Goal: Task Accomplishment & Management: Use online tool/utility

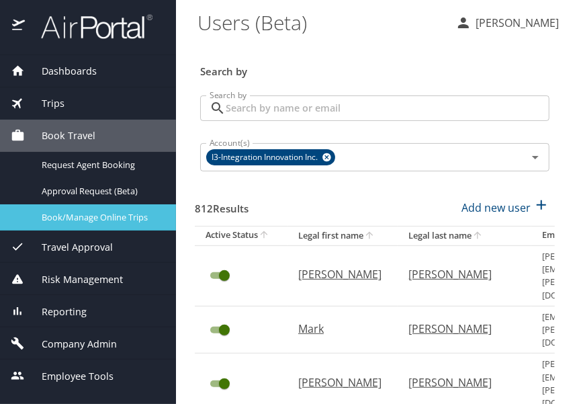
click at [89, 216] on span "Book/Manage Online Trips" at bounding box center [101, 217] width 118 height 13
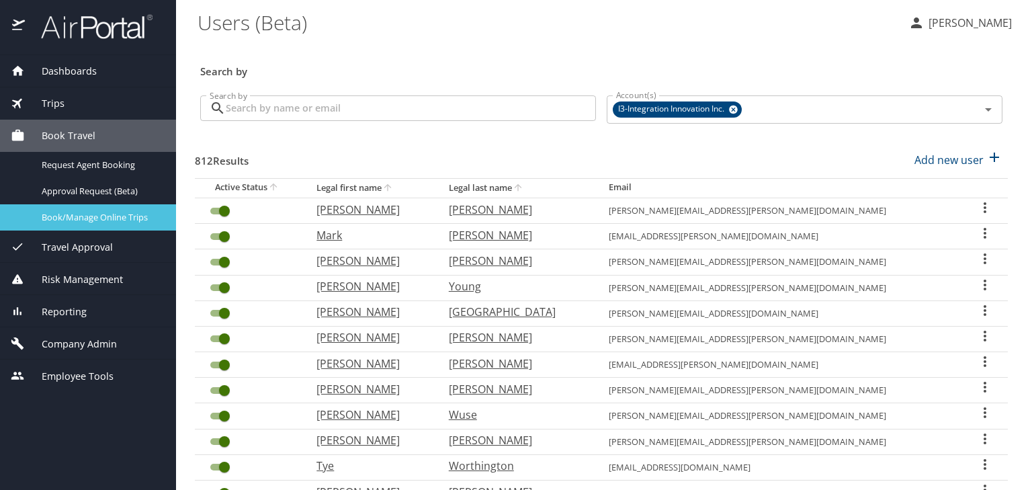
click at [99, 210] on div "Book/Manage Online Trips" at bounding box center [88, 217] width 155 height 15
